Goal: Information Seeking & Learning: Learn about a topic

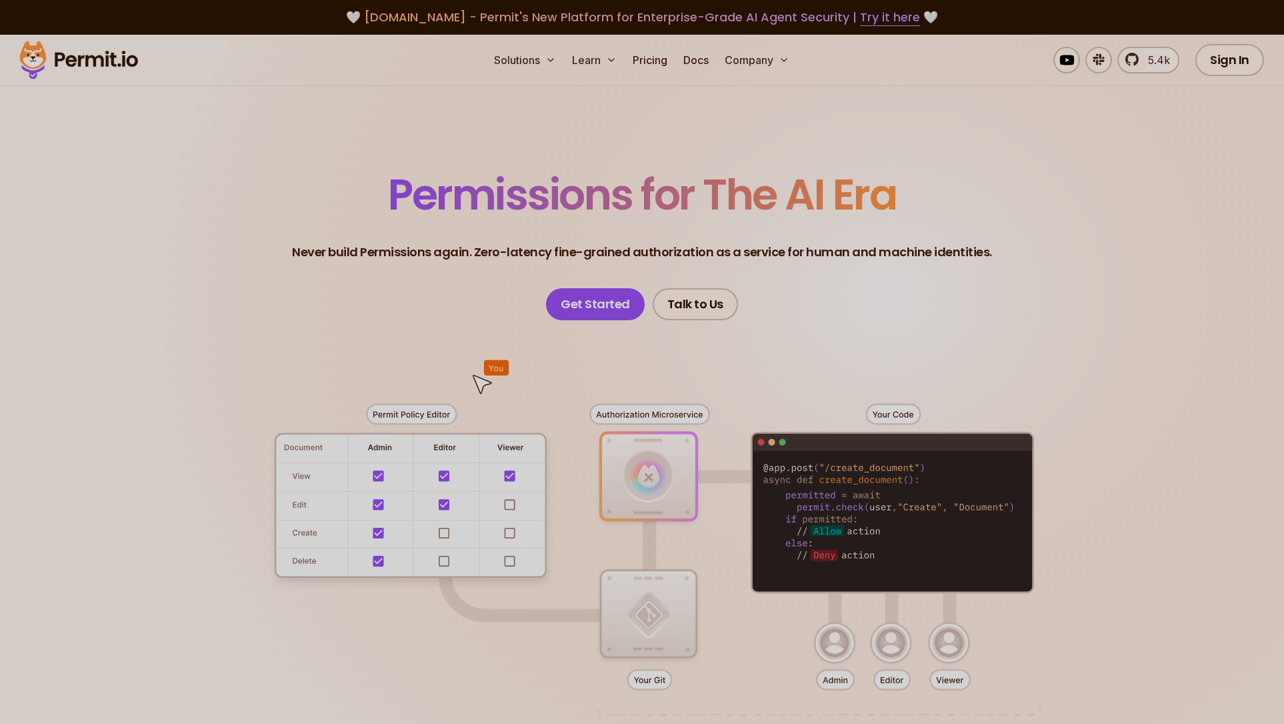
scroll to position [27, 0]
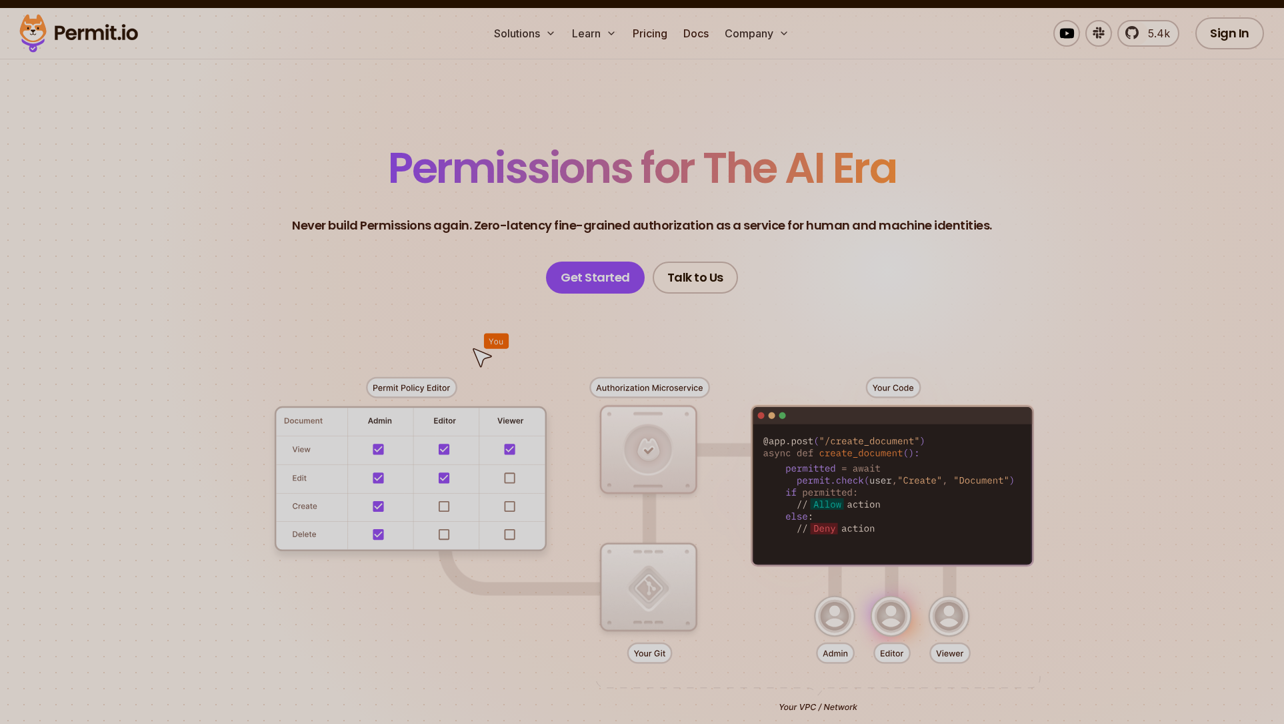
click at [223, 310] on div at bounding box center [642, 538] width 934 height 491
click at [378, 447] on div at bounding box center [642, 538] width 934 height 491
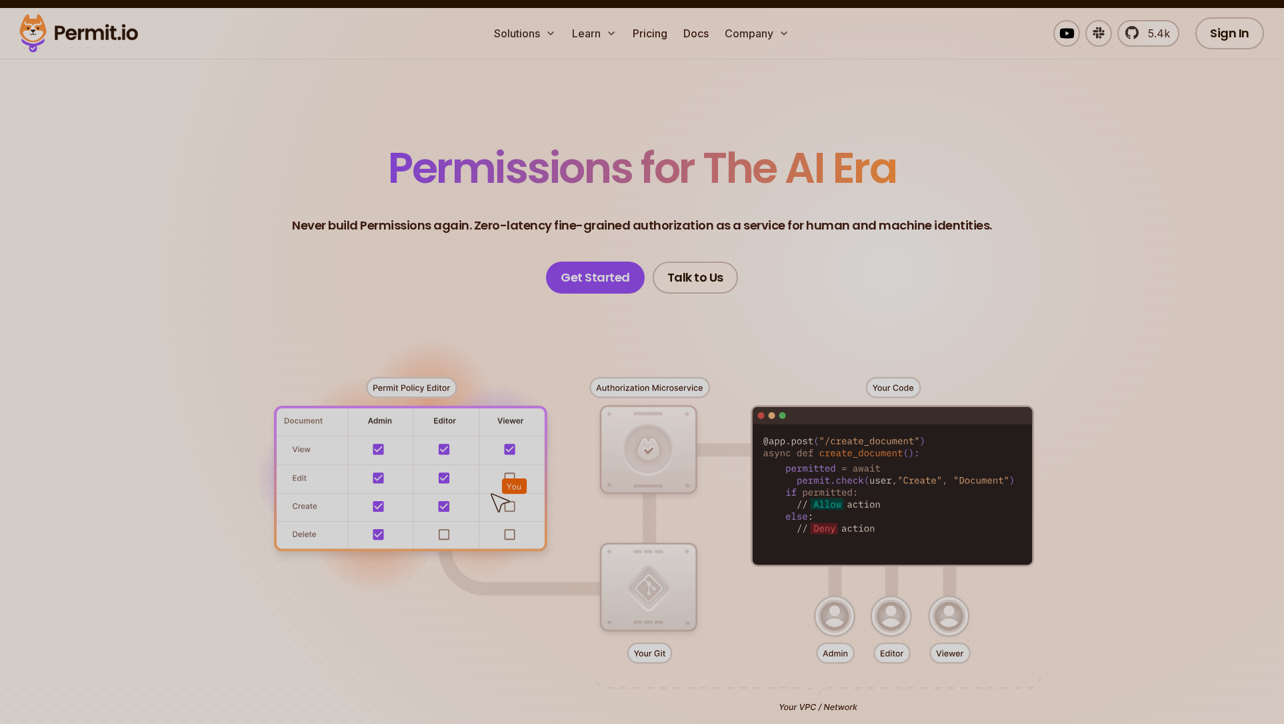
drag, startPoint x: 575, startPoint y: 365, endPoint x: 565, endPoint y: 363, distance: 10.2
click at [565, 363] on div at bounding box center [642, 538] width 934 height 491
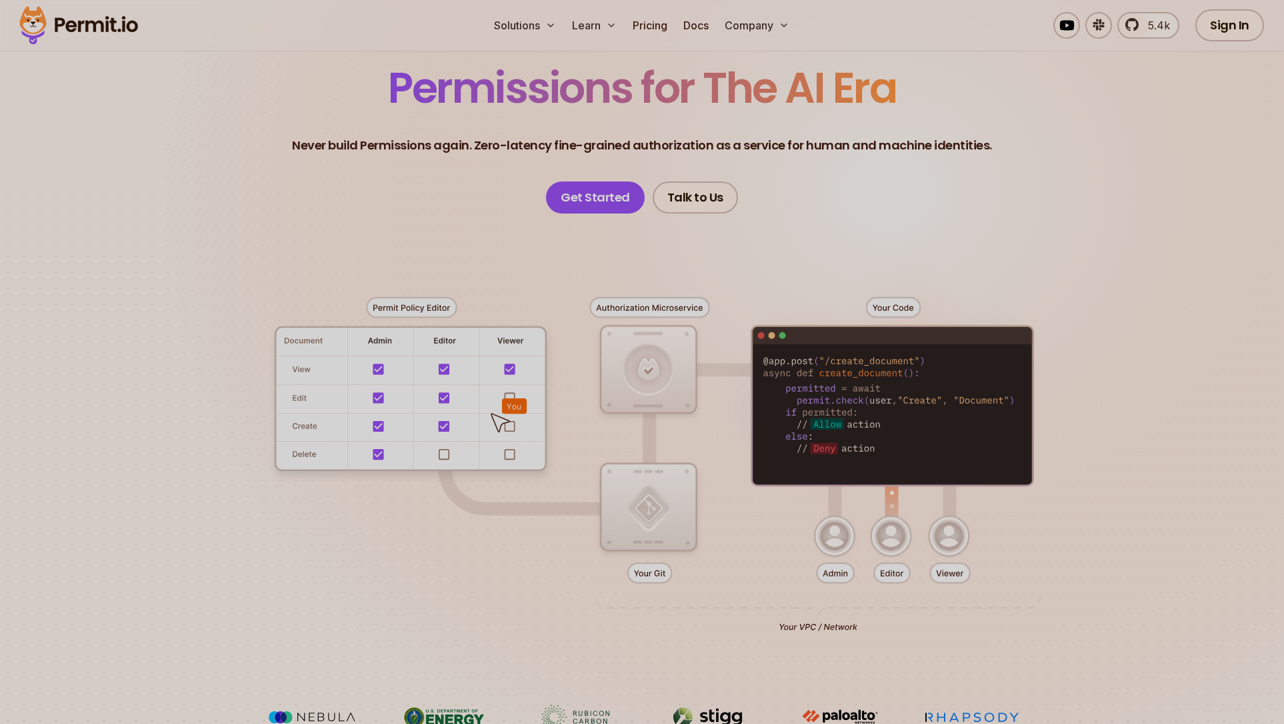
scroll to position [133, 0]
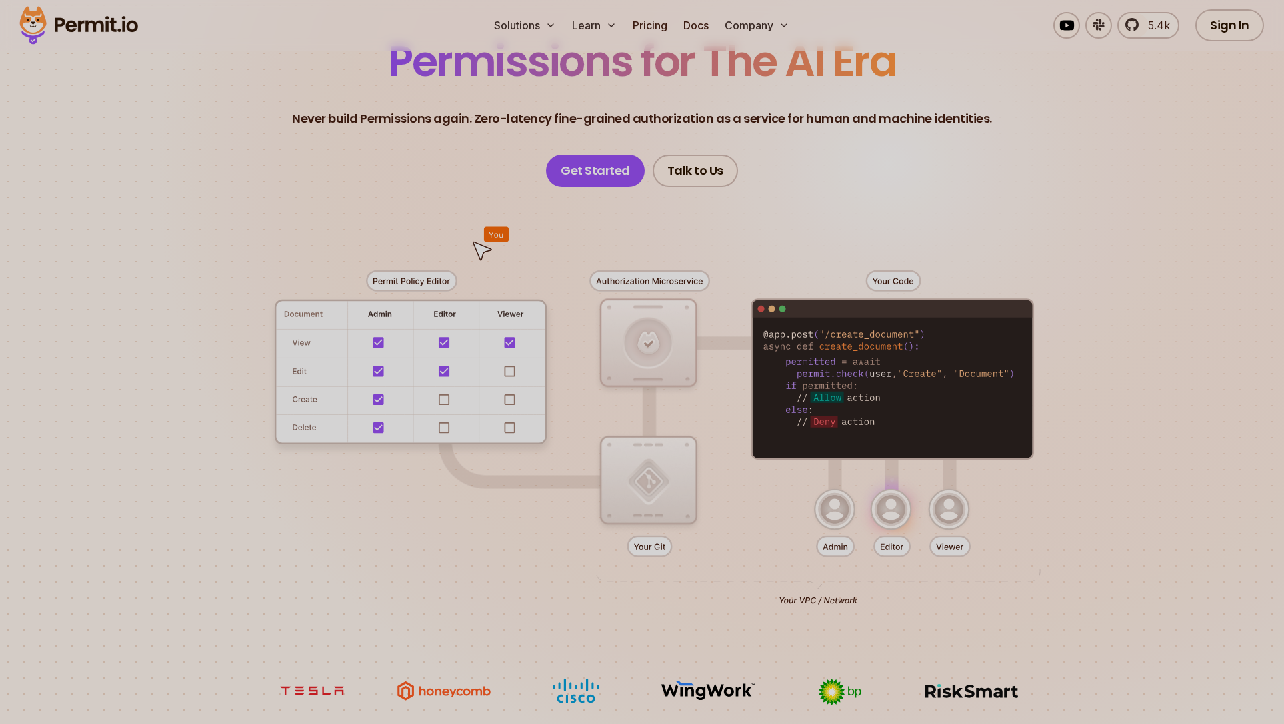
drag, startPoint x: 437, startPoint y: 472, endPoint x: 410, endPoint y: 475, distance: 26.9
click at [410, 475] on div at bounding box center [642, 432] width 934 height 491
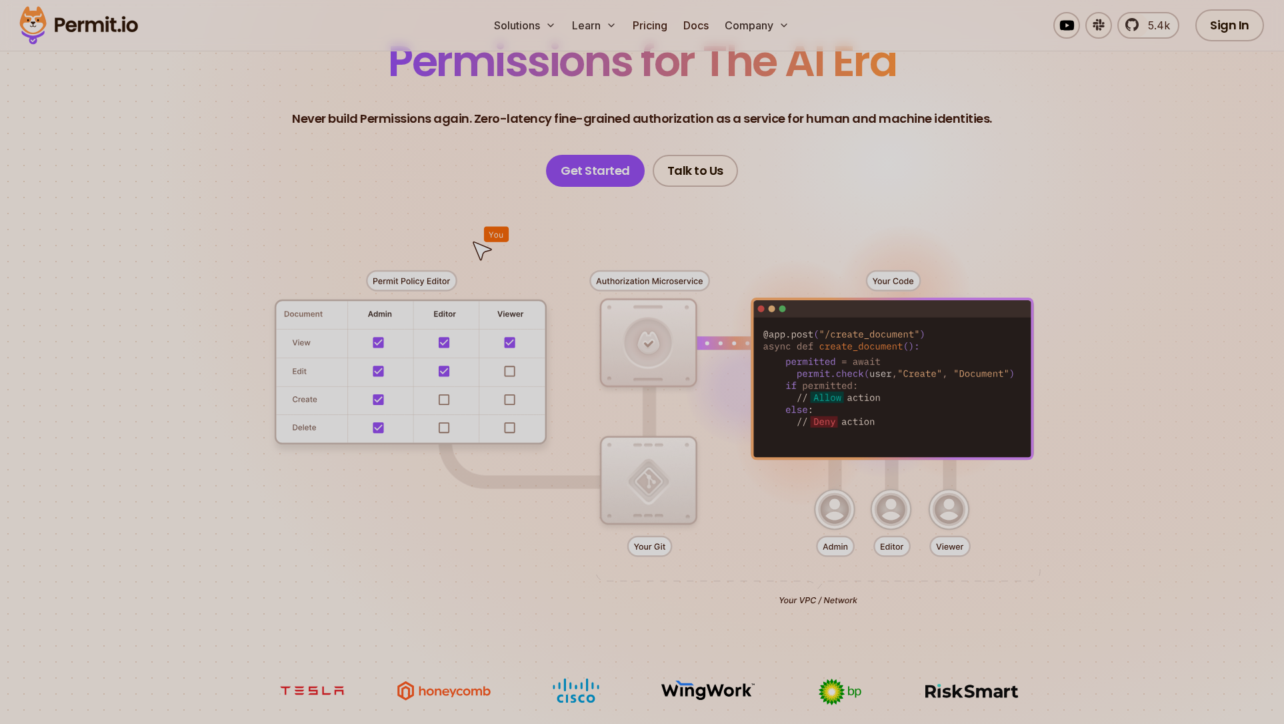
click at [410, 475] on div at bounding box center [642, 432] width 934 height 491
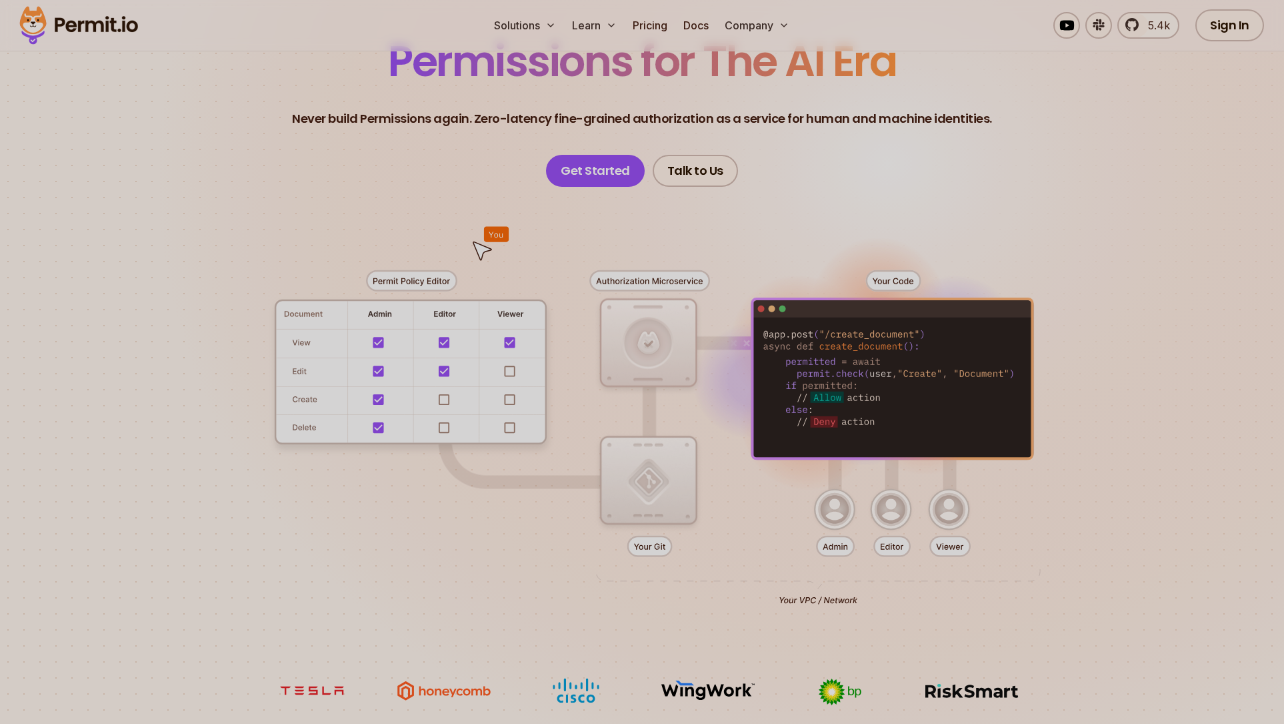
scroll to position [453, 0]
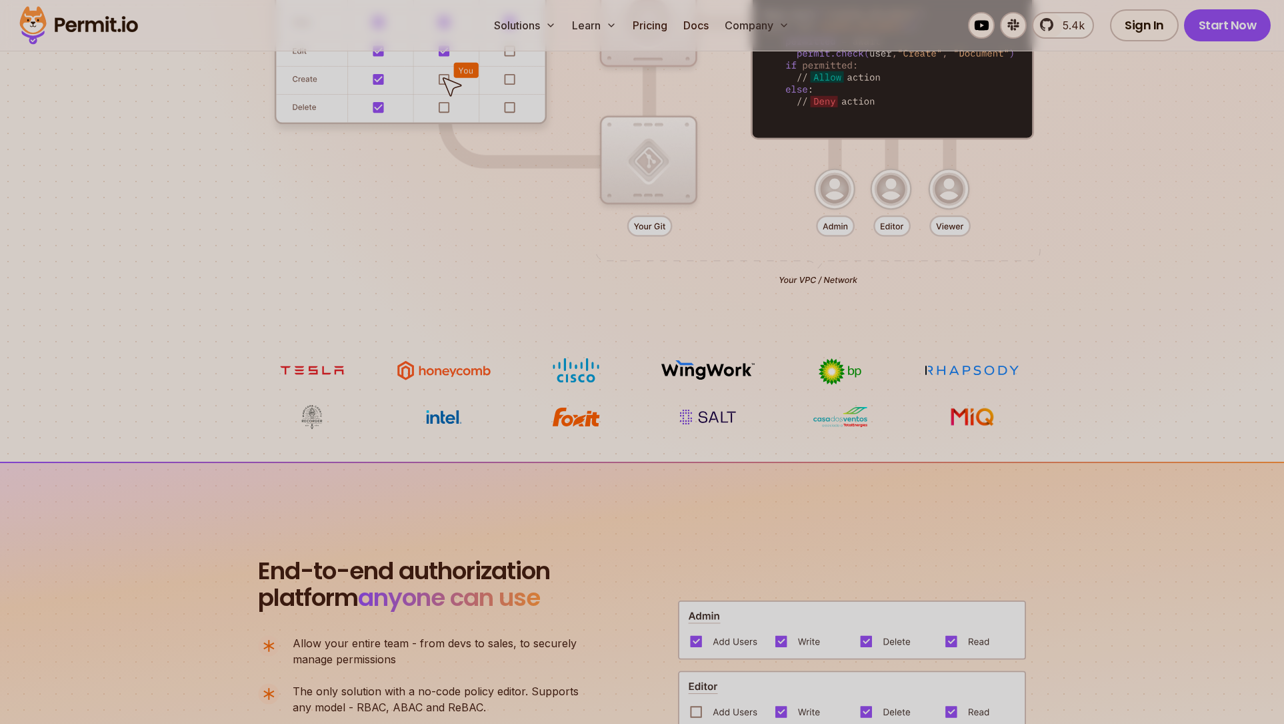
click at [509, 323] on div at bounding box center [642, 112] width 934 height 491
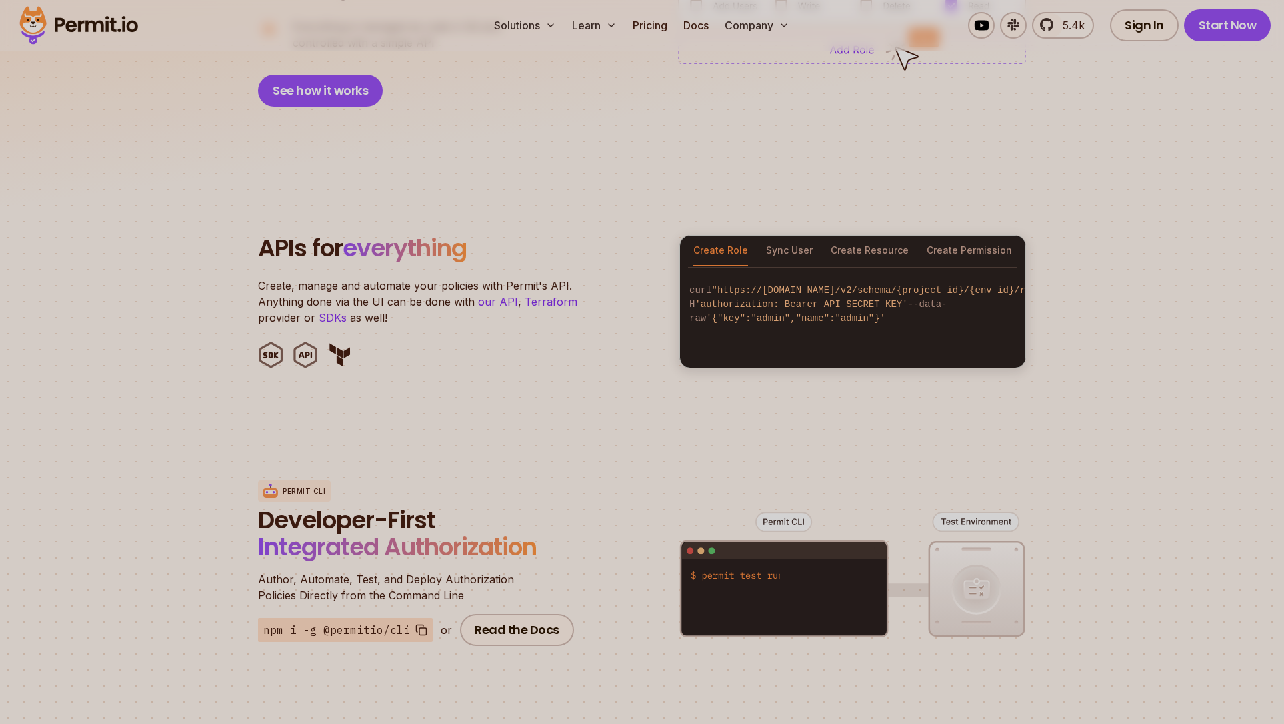
scroll to position [1326, 0]
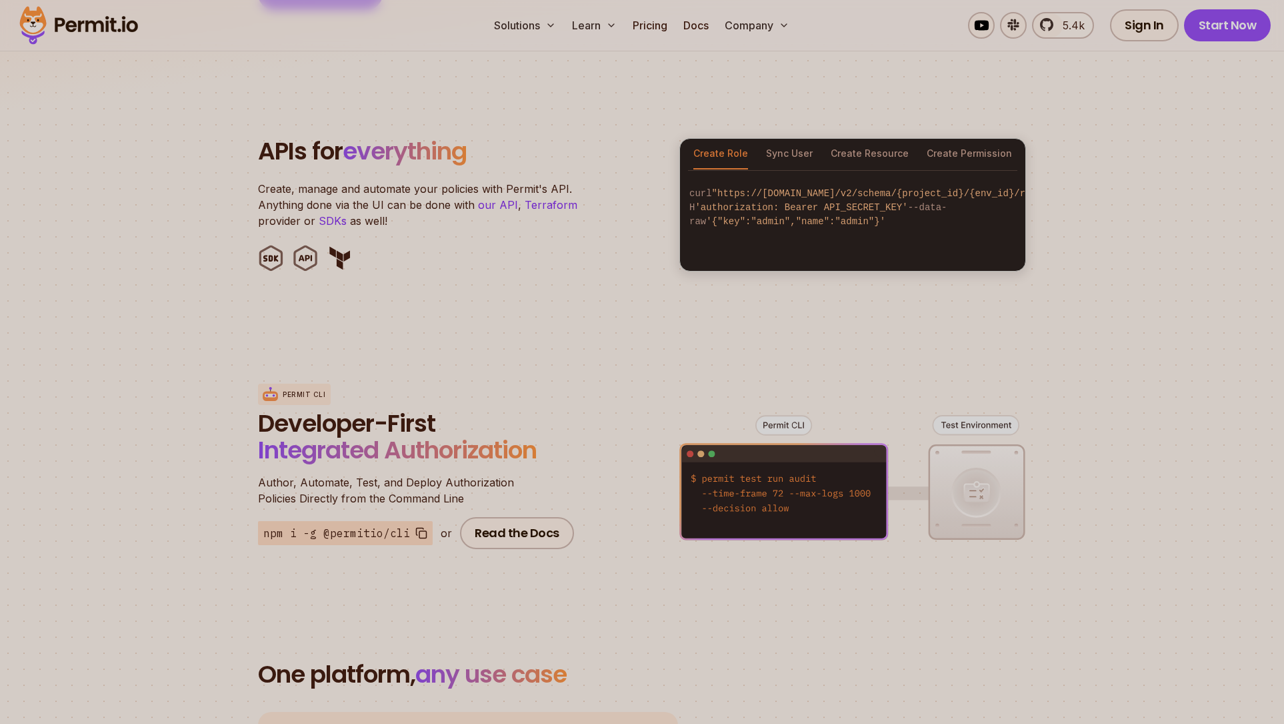
click at [515, 335] on div "Permit CLI Developer-First Integrated Authorization Author, Automate, Test, and…" at bounding box center [642, 466] width 768 height 262
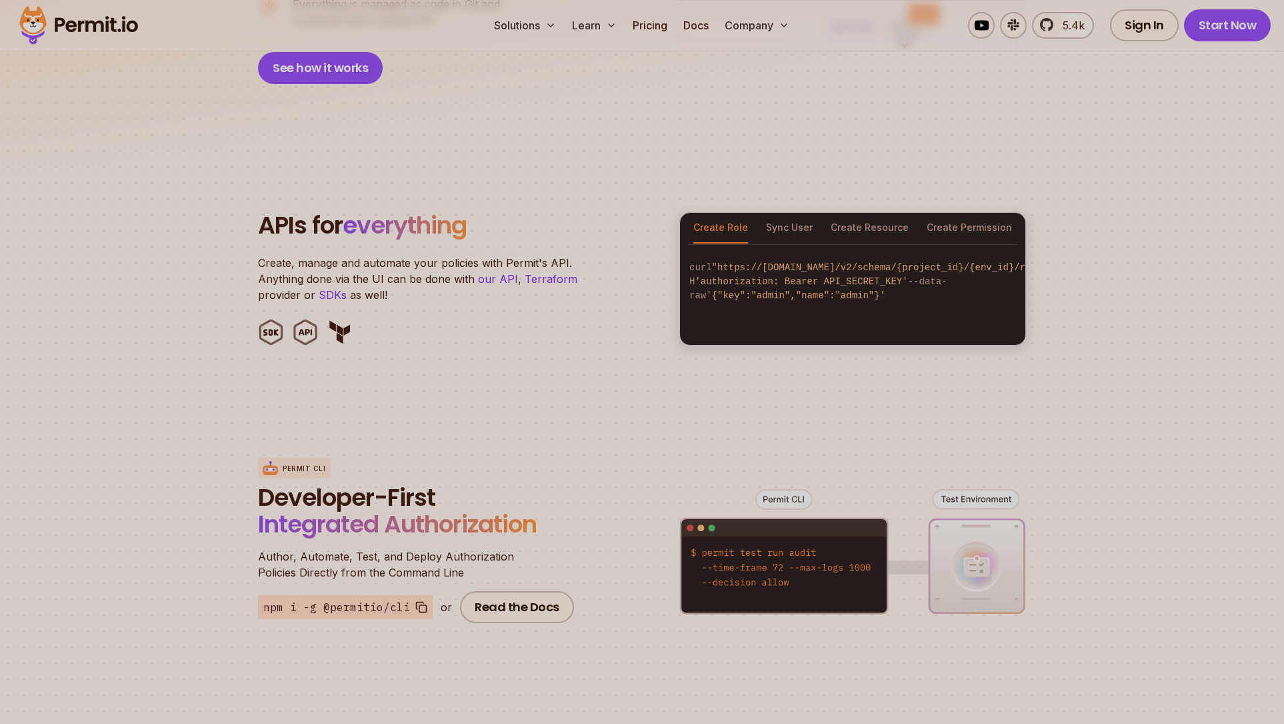
scroll to position [1246, 0]
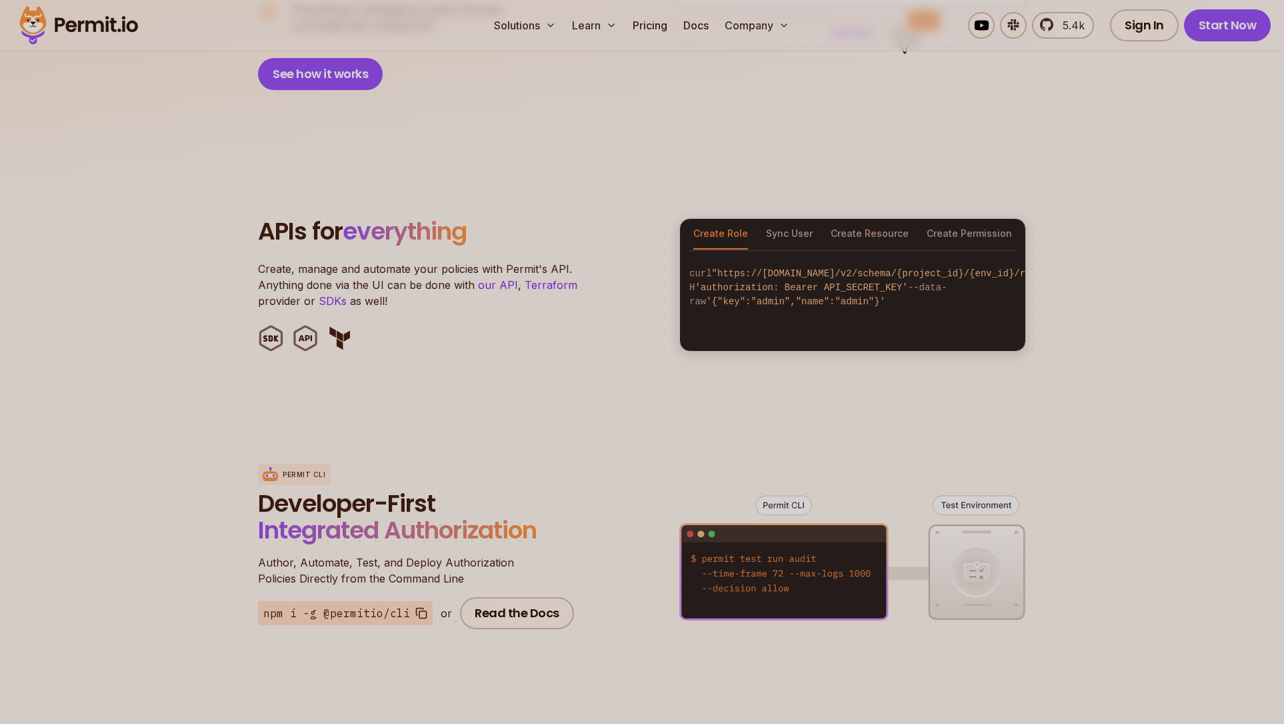
click at [515, 325] on ul at bounding box center [460, 338] width 405 height 27
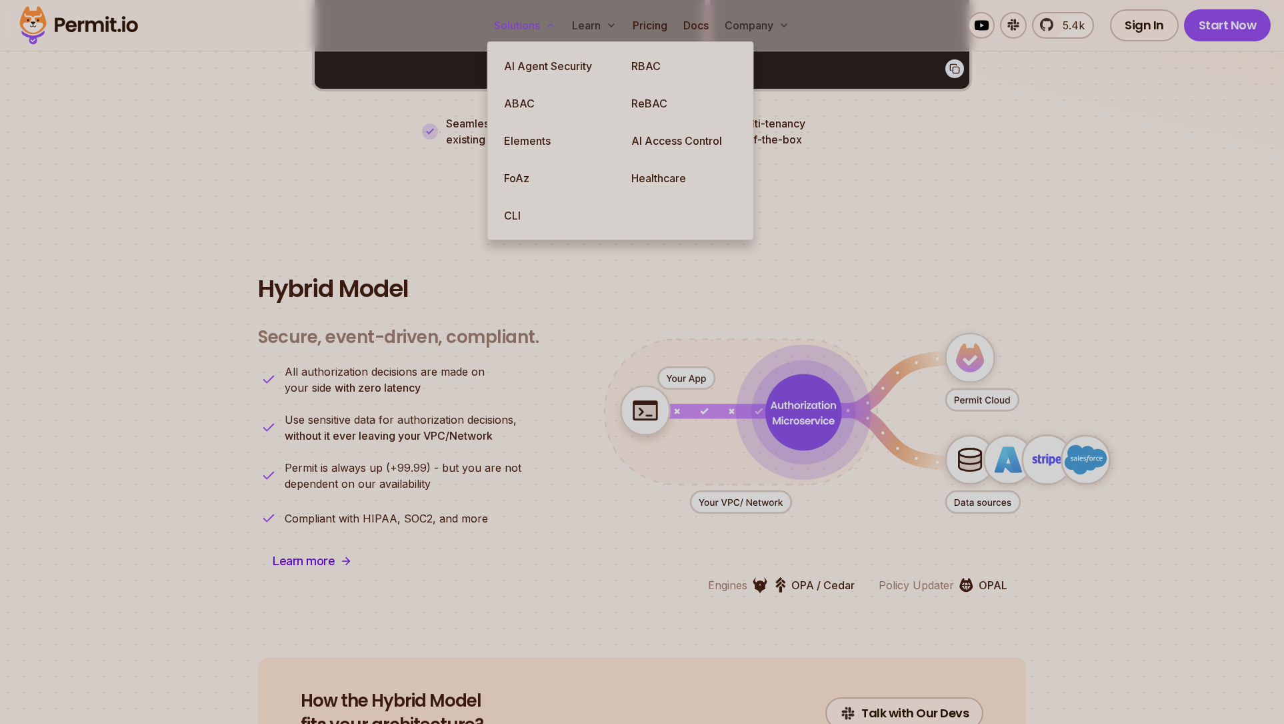
scroll to position [3145, 0]
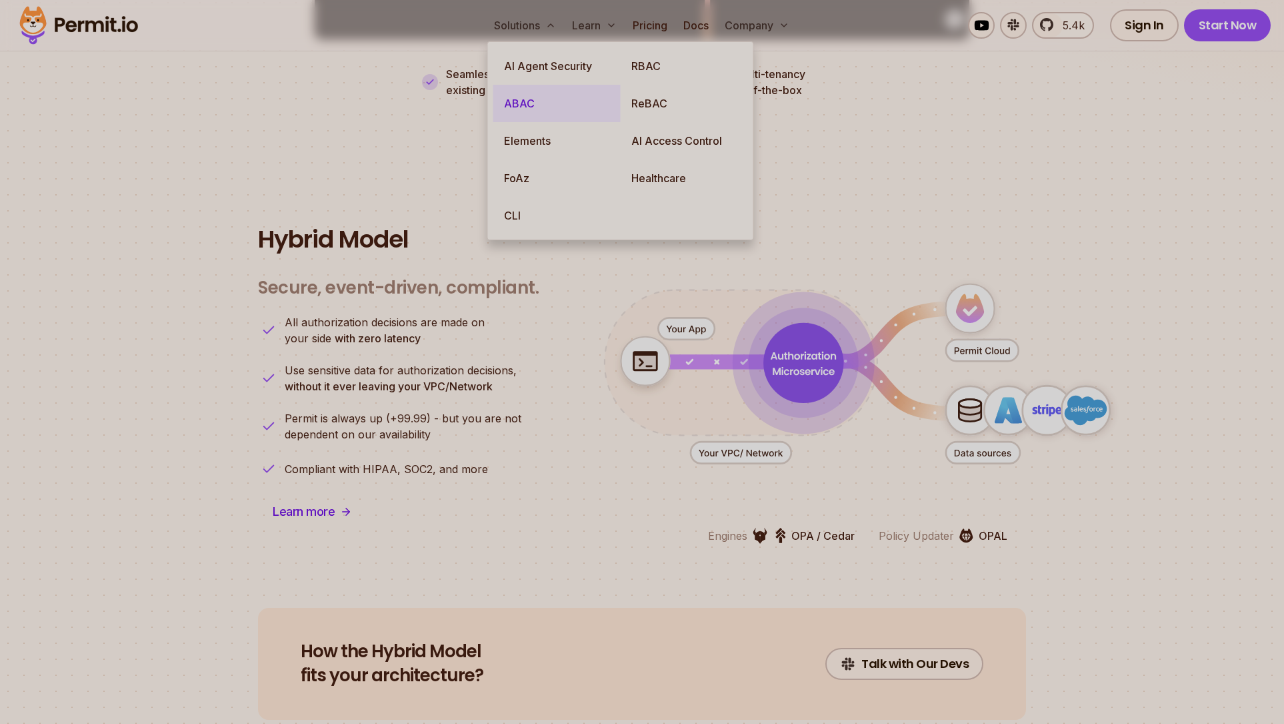
click at [527, 108] on link "ABAC" at bounding box center [556, 103] width 127 height 37
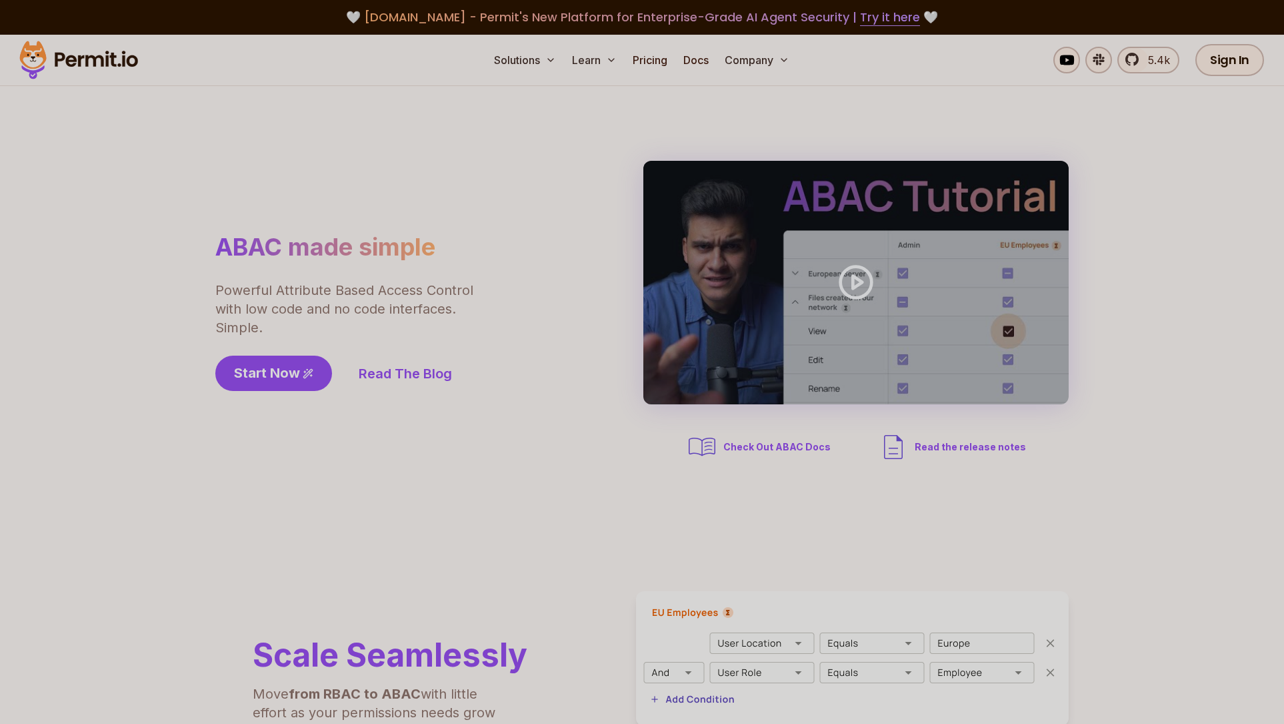
click at [786, 120] on section "ABAC made simple Powerful Attribute Based Access Control with low code and no c…" at bounding box center [642, 311] width 1284 height 451
click at [511, 335] on div "ABAC made simple Powerful Attribute Based Access Control with low code and no c…" at bounding box center [381, 311] width 333 height 159
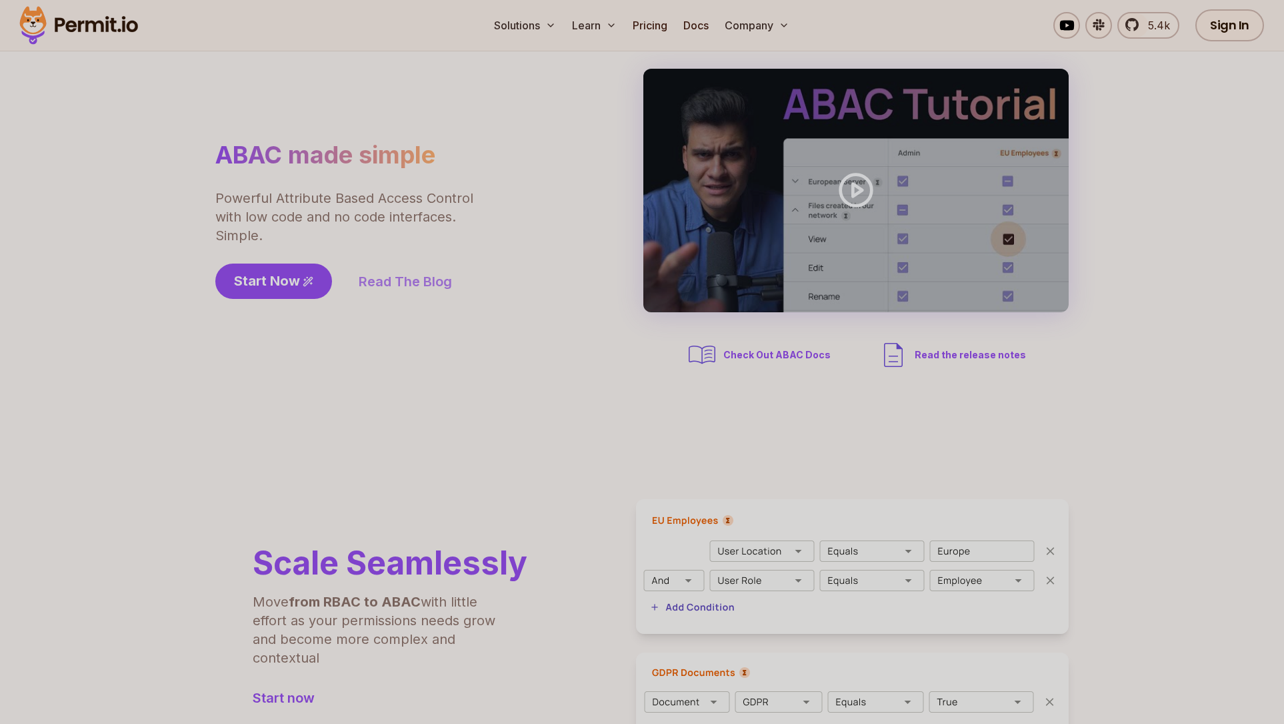
scroll to position [160, 0]
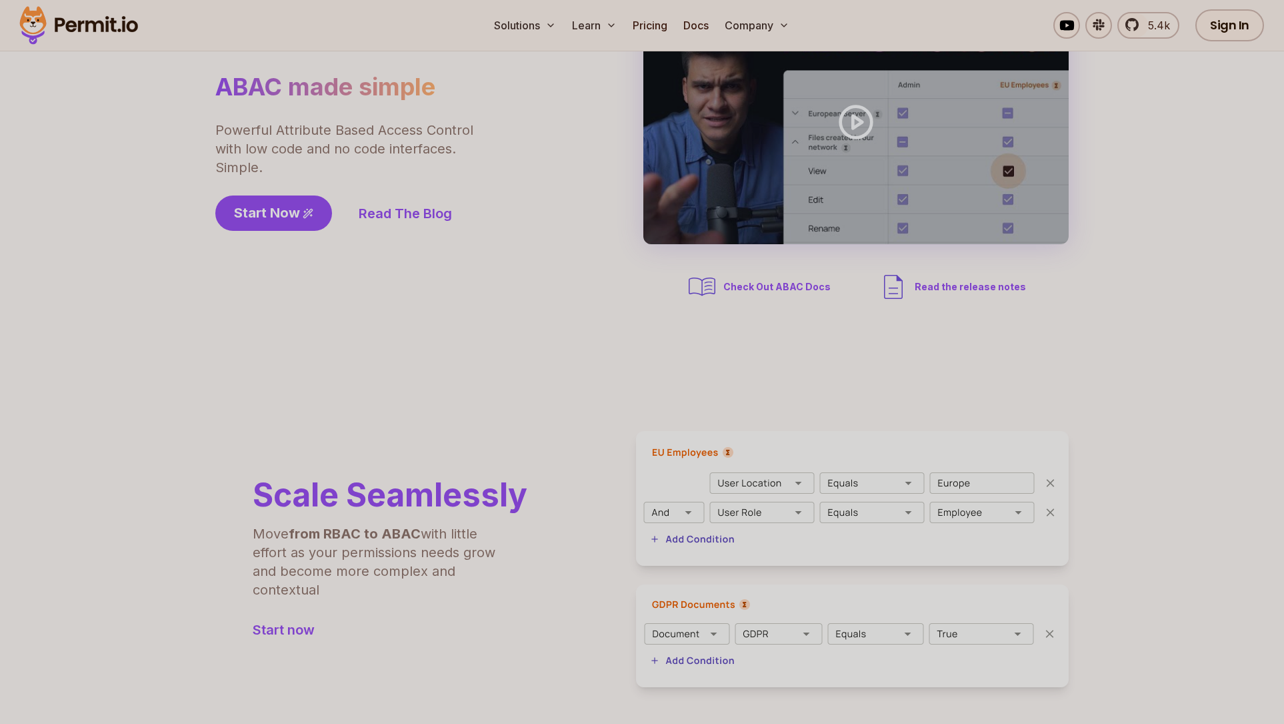
drag, startPoint x: 557, startPoint y: 357, endPoint x: 614, endPoint y: 336, distance: 61.0
click at [557, 357] on section "ABAC made simple Powerful Attribute Based Access Control with low code and no c…" at bounding box center [642, 151] width 1284 height 451
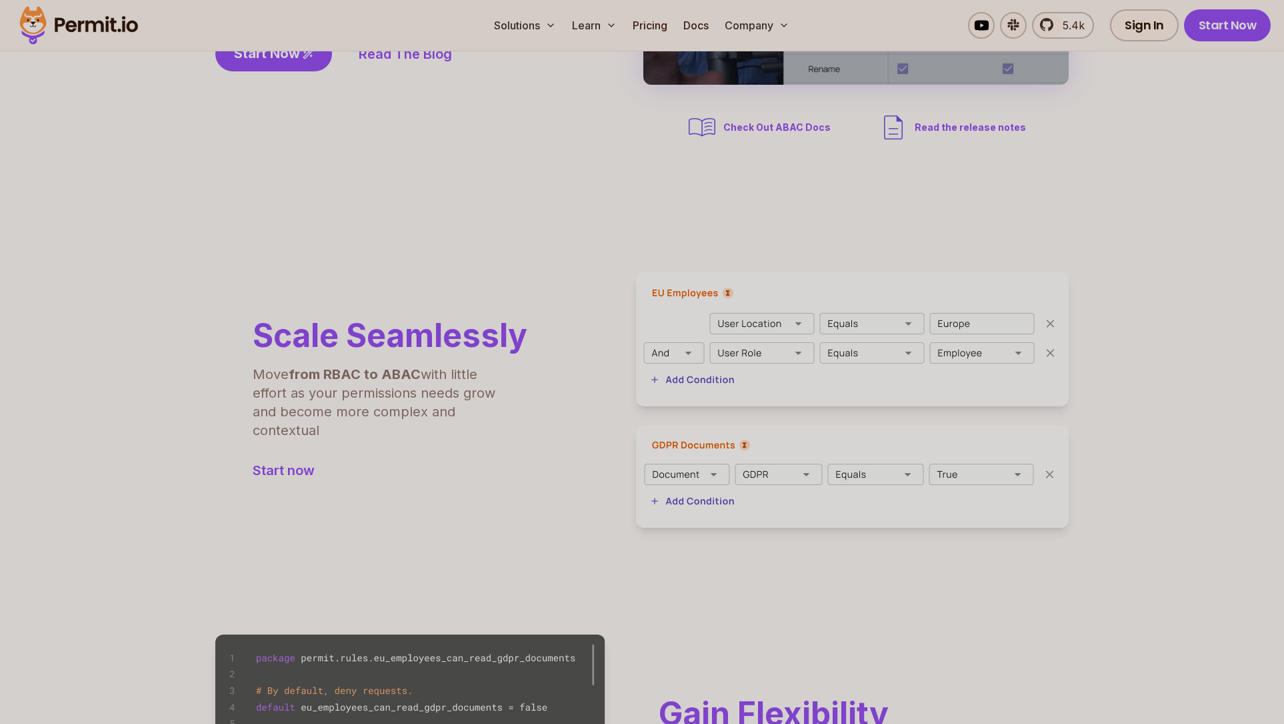
scroll to position [320, 0]
click at [565, 340] on div "Scale Seamlessly Move from RBAC to ABAC with little effort as your permissions …" at bounding box center [642, 399] width 854 height 256
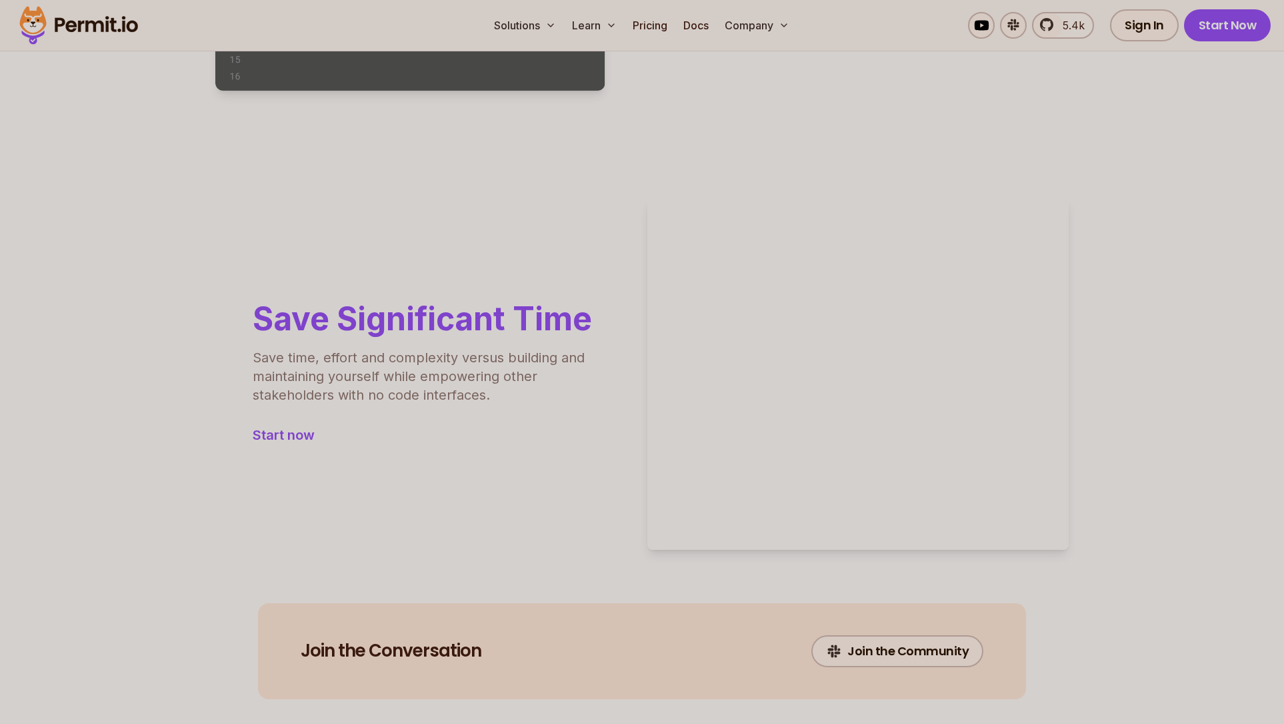
scroll to position [1780, 0]
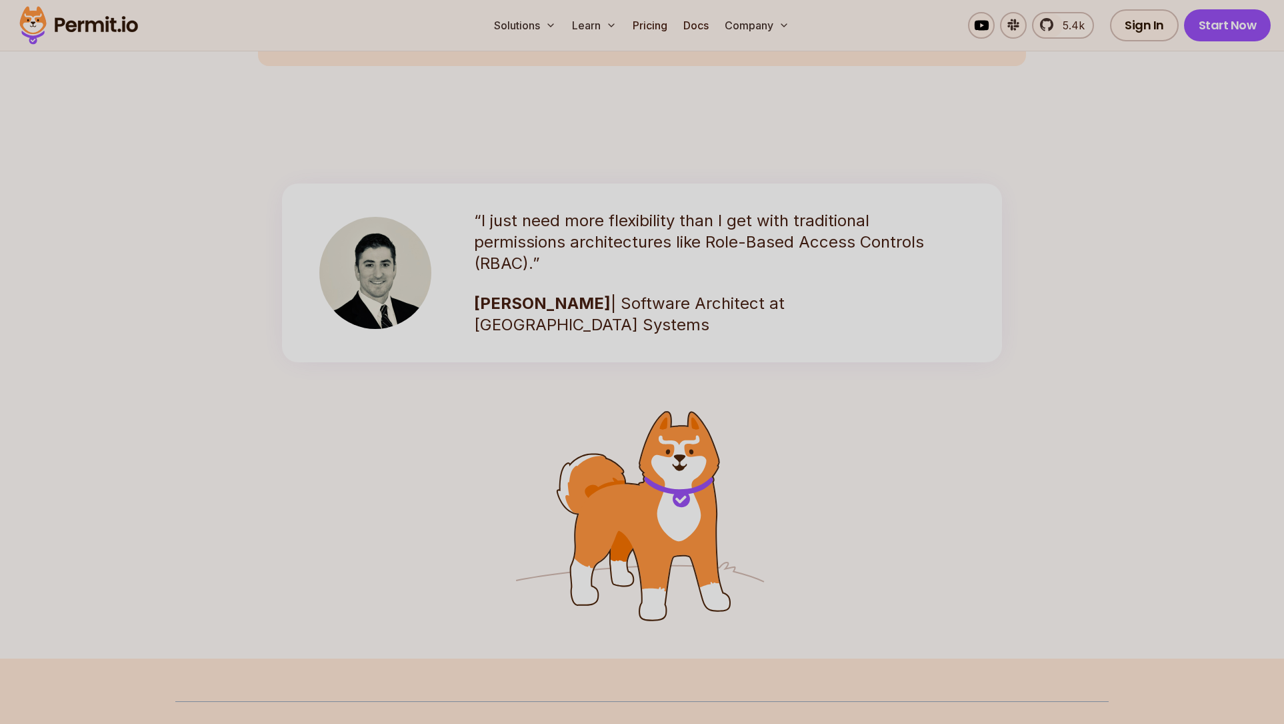
click at [565, 340] on blockquote "“I just need more flexibility than I get with traditional permissions architect…" at bounding box center [642, 272] width 720 height 179
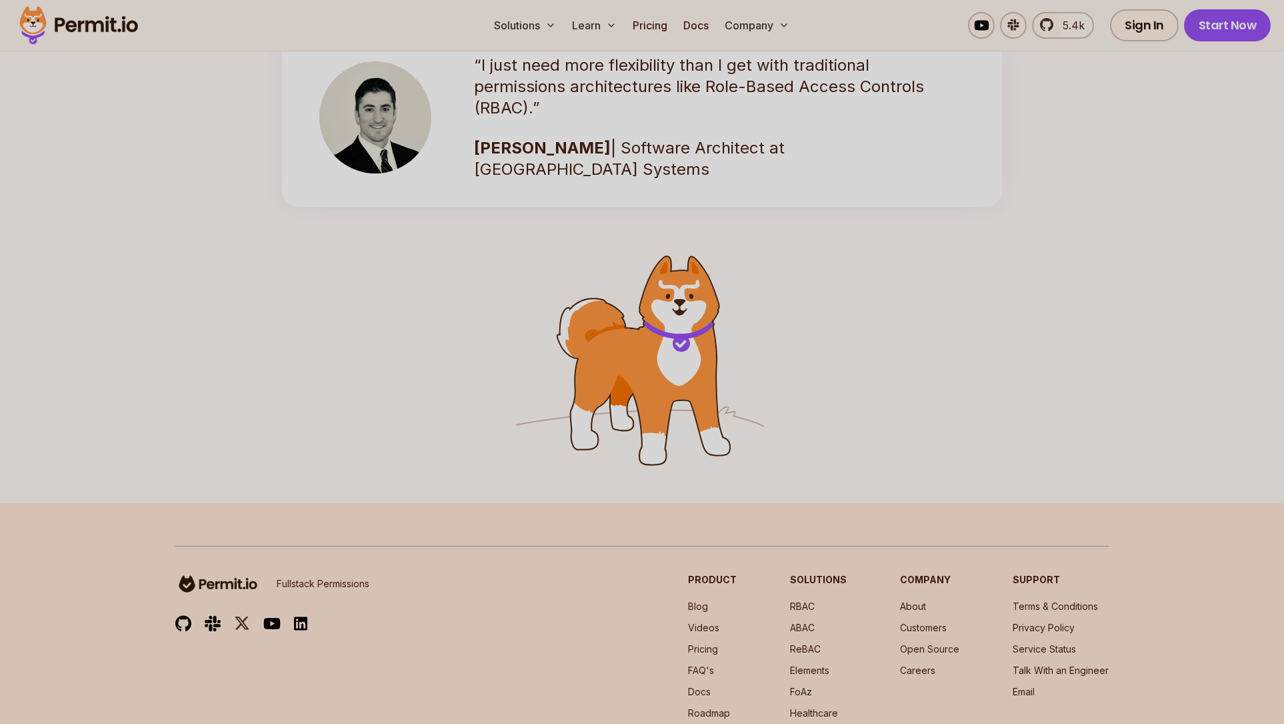
scroll to position [2069, 0]
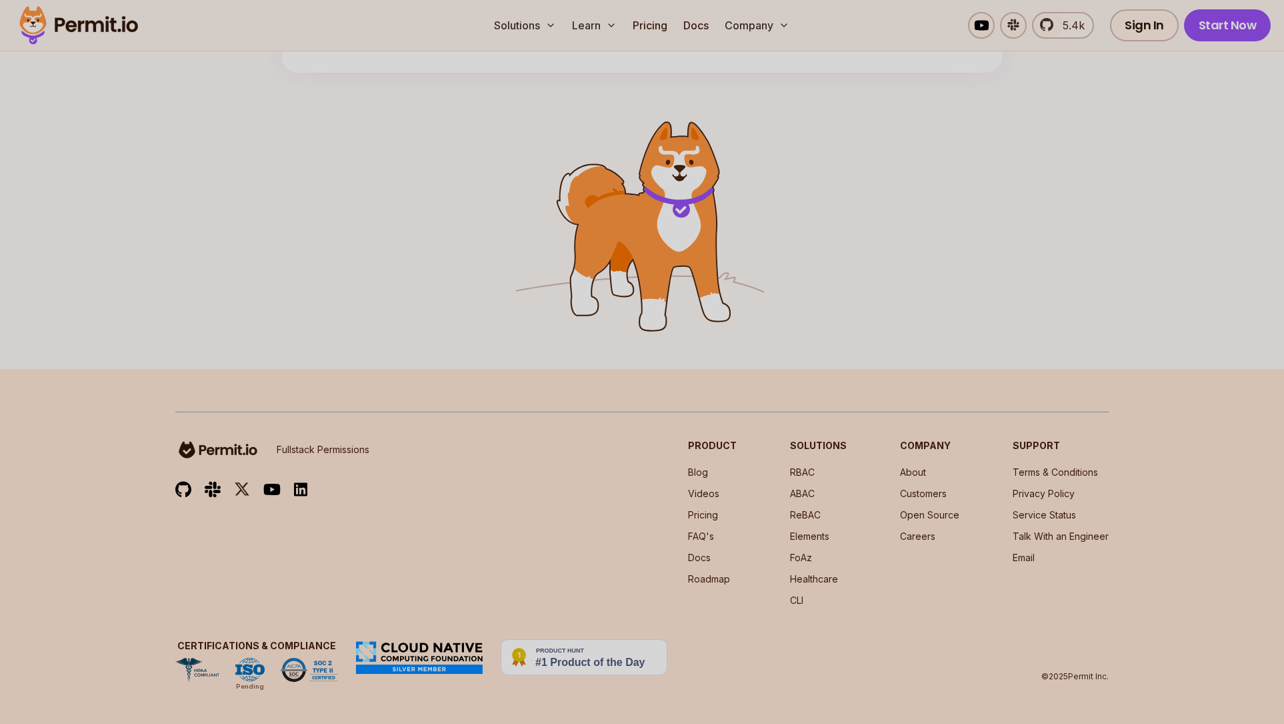
click at [472, 347] on div at bounding box center [642, 221] width 1284 height 296
drag, startPoint x: 483, startPoint y: 462, endPoint x: 463, endPoint y: 363, distance: 101.4
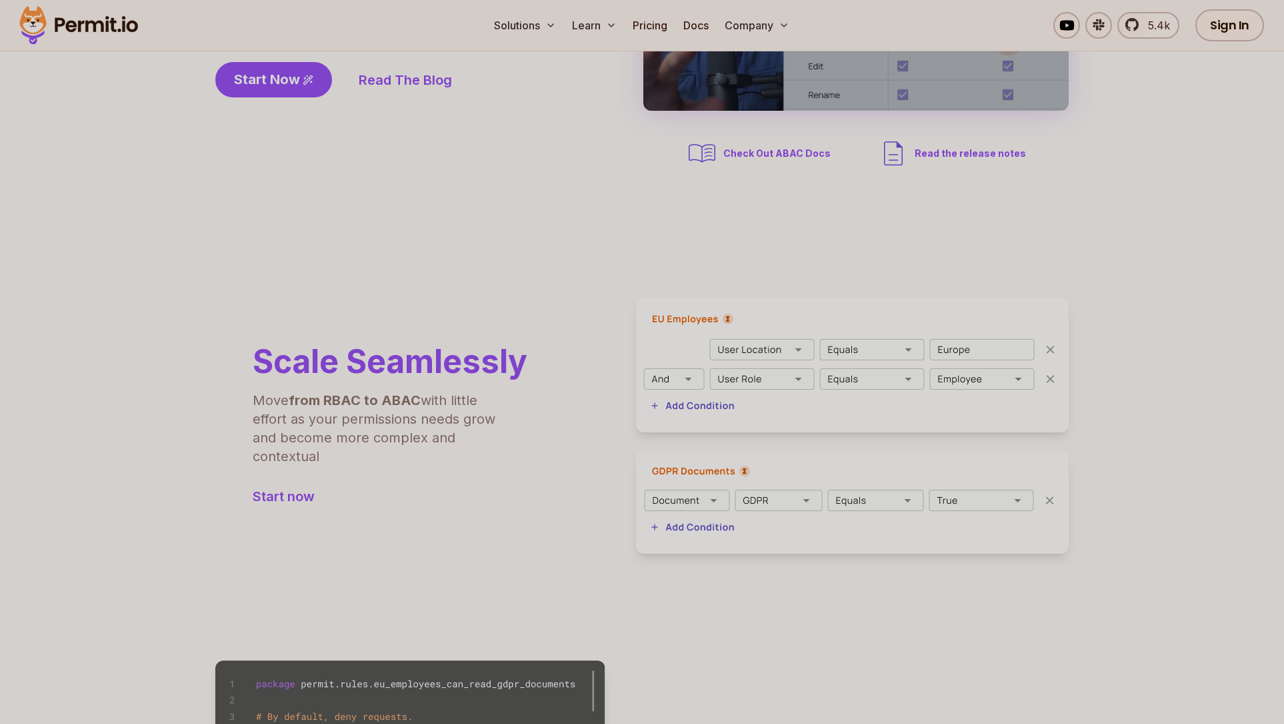
scroll to position [0, 0]
